Goal: Ask a question

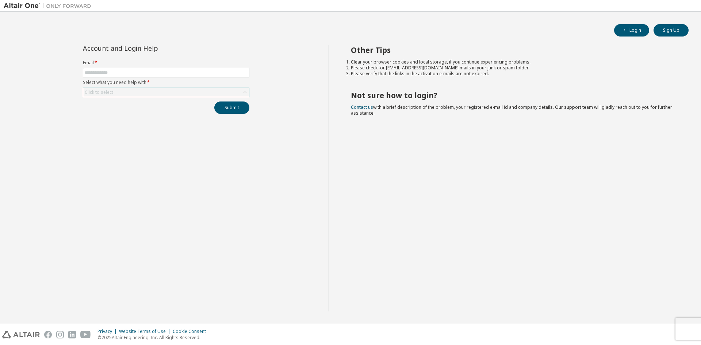
click at [180, 95] on div "Click to select" at bounding box center [166, 92] width 166 height 9
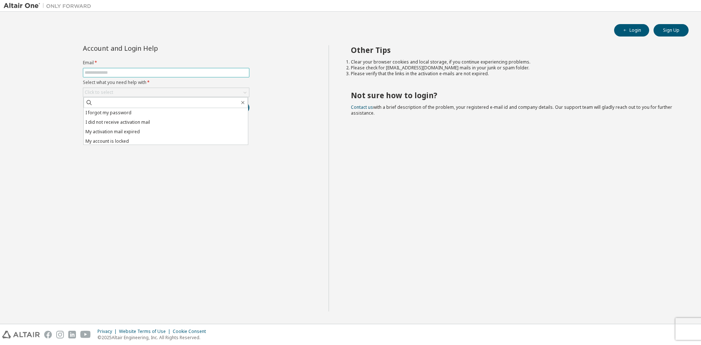
click at [137, 73] on input "text" at bounding box center [166, 73] width 163 height 6
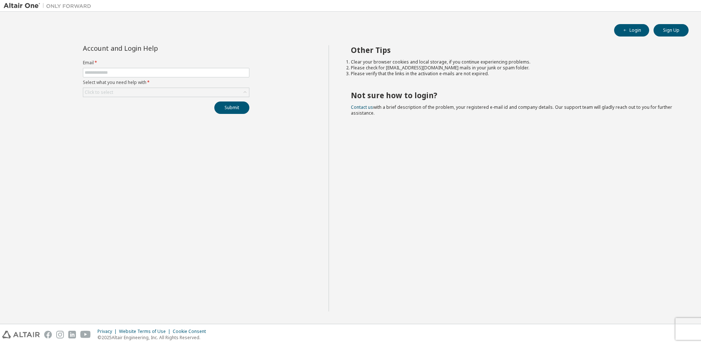
click at [122, 150] on div "Account and Login Help Email * Select what you need help with * Click to select…" at bounding box center [166, 178] width 325 height 266
click at [199, 73] on input "text" at bounding box center [166, 73] width 163 height 6
click at [243, 169] on div "Account and Login Help Email * Select what you need help with * Click to select…" at bounding box center [166, 178] width 325 height 266
